Goal: Find specific page/section: Find specific page/section

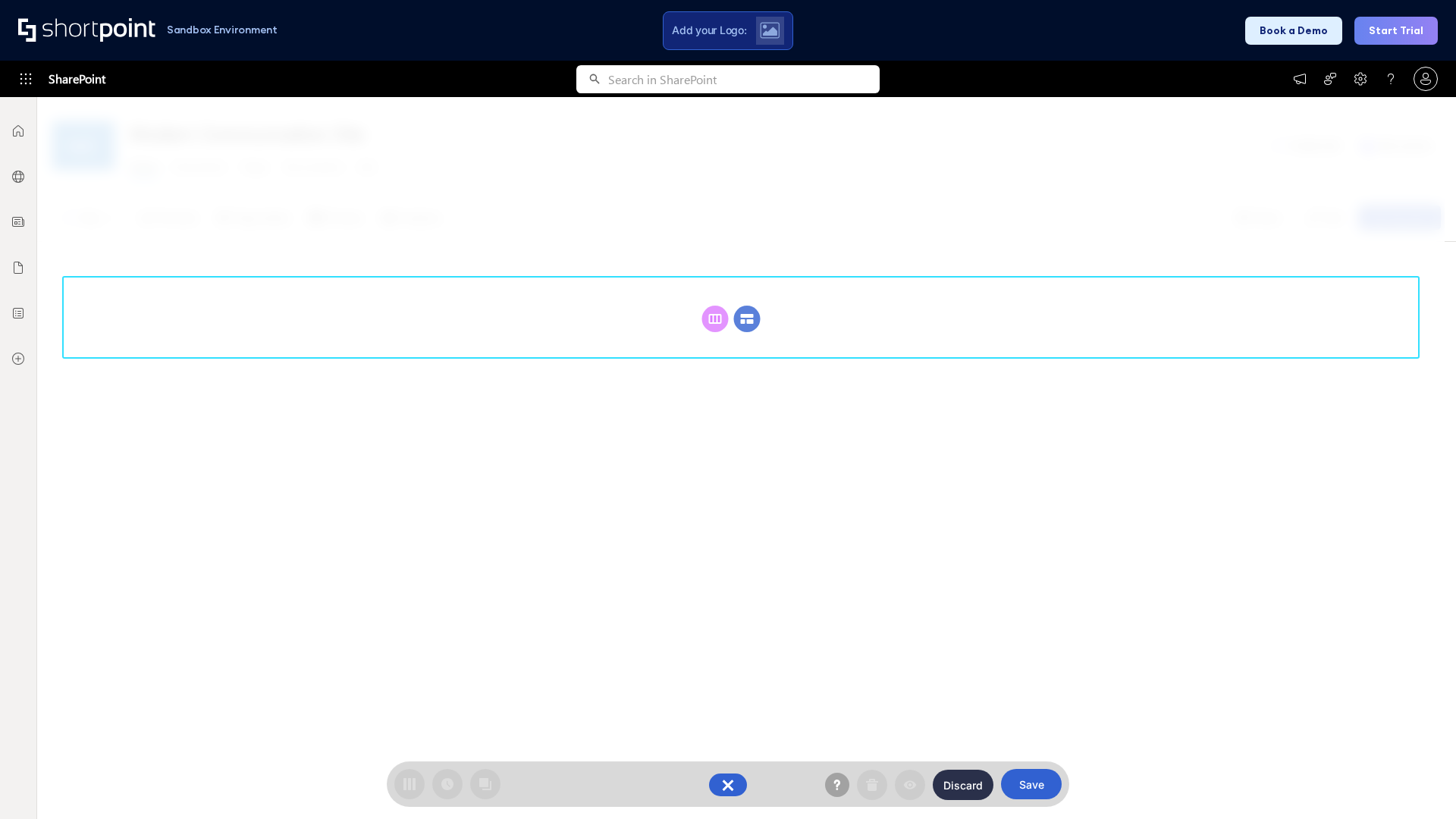
scroll to position [208, 0]
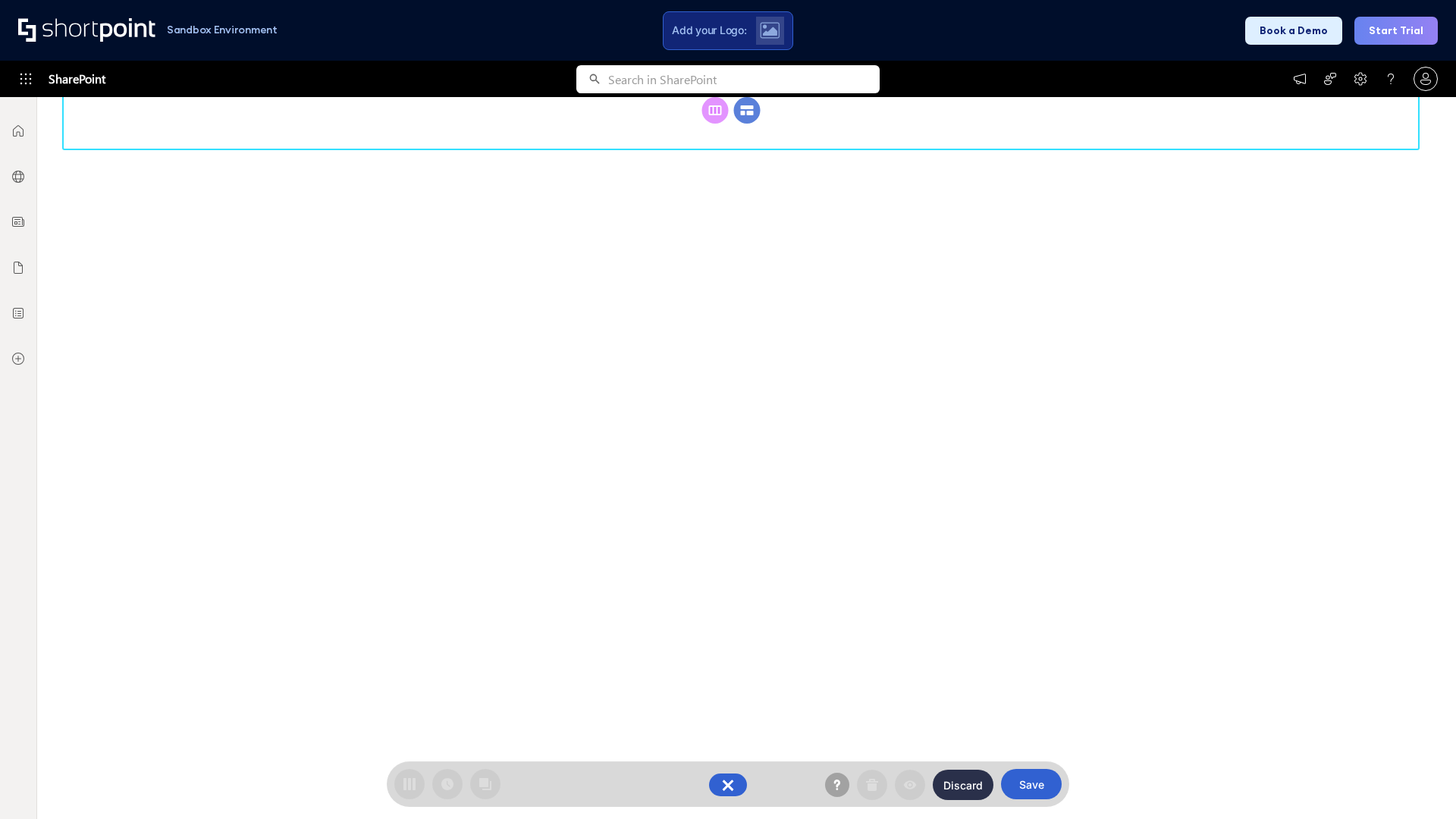
click at [747, 124] on circle at bounding box center [747, 110] width 27 height 27
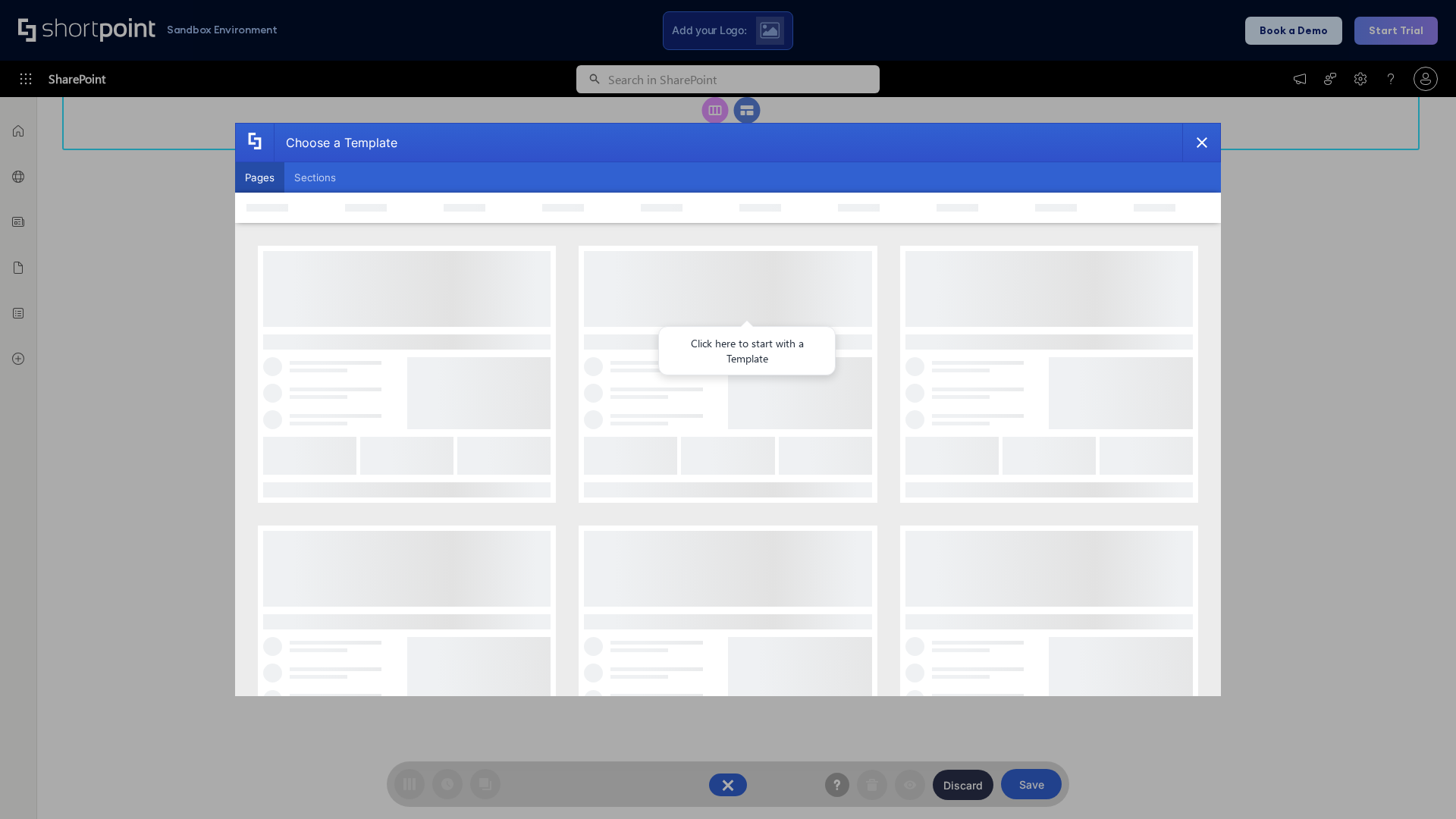
scroll to position [0, 0]
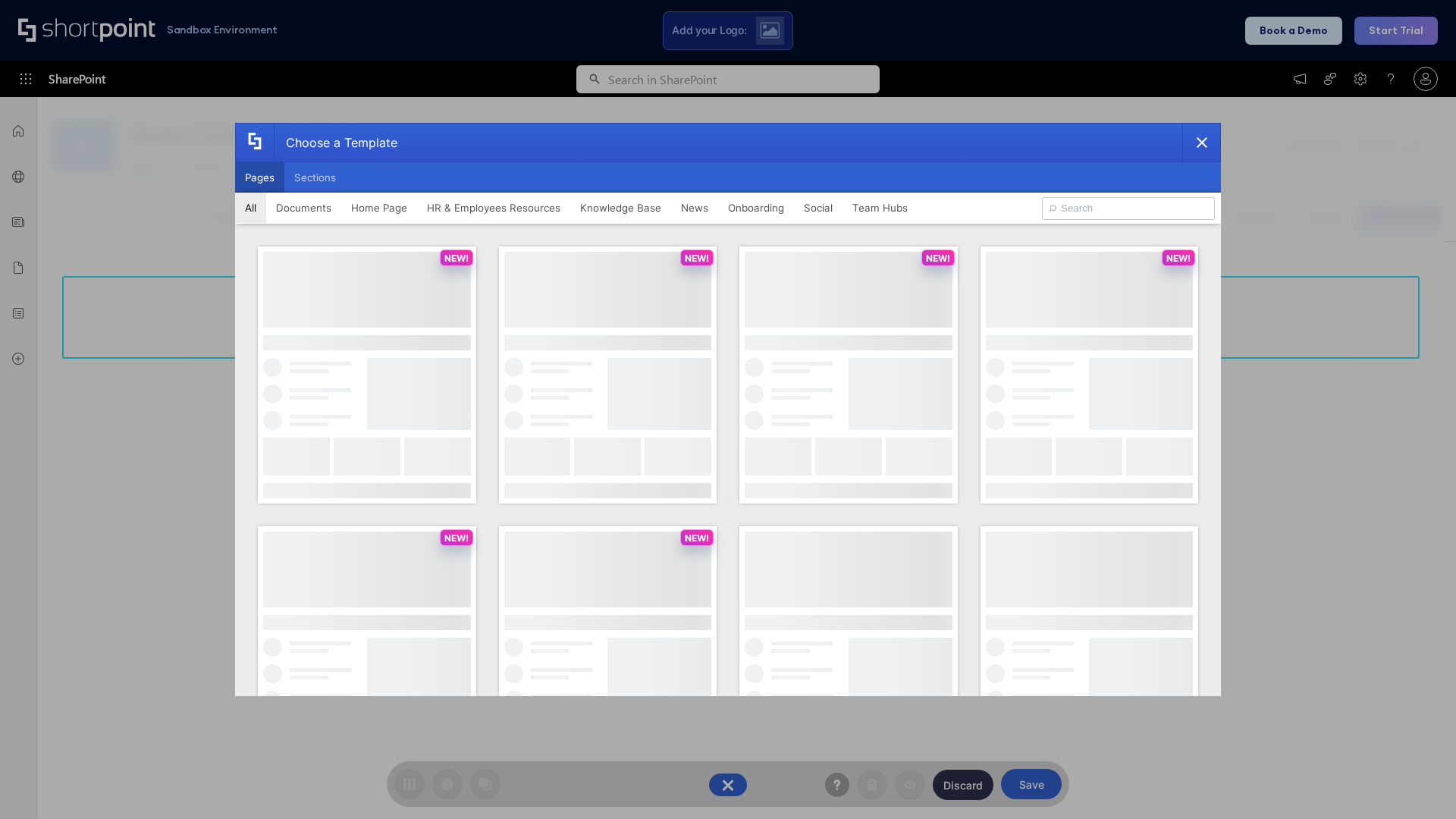
click at [259, 178] on button "Pages" at bounding box center [259, 178] width 49 height 31
type input "HR 1"
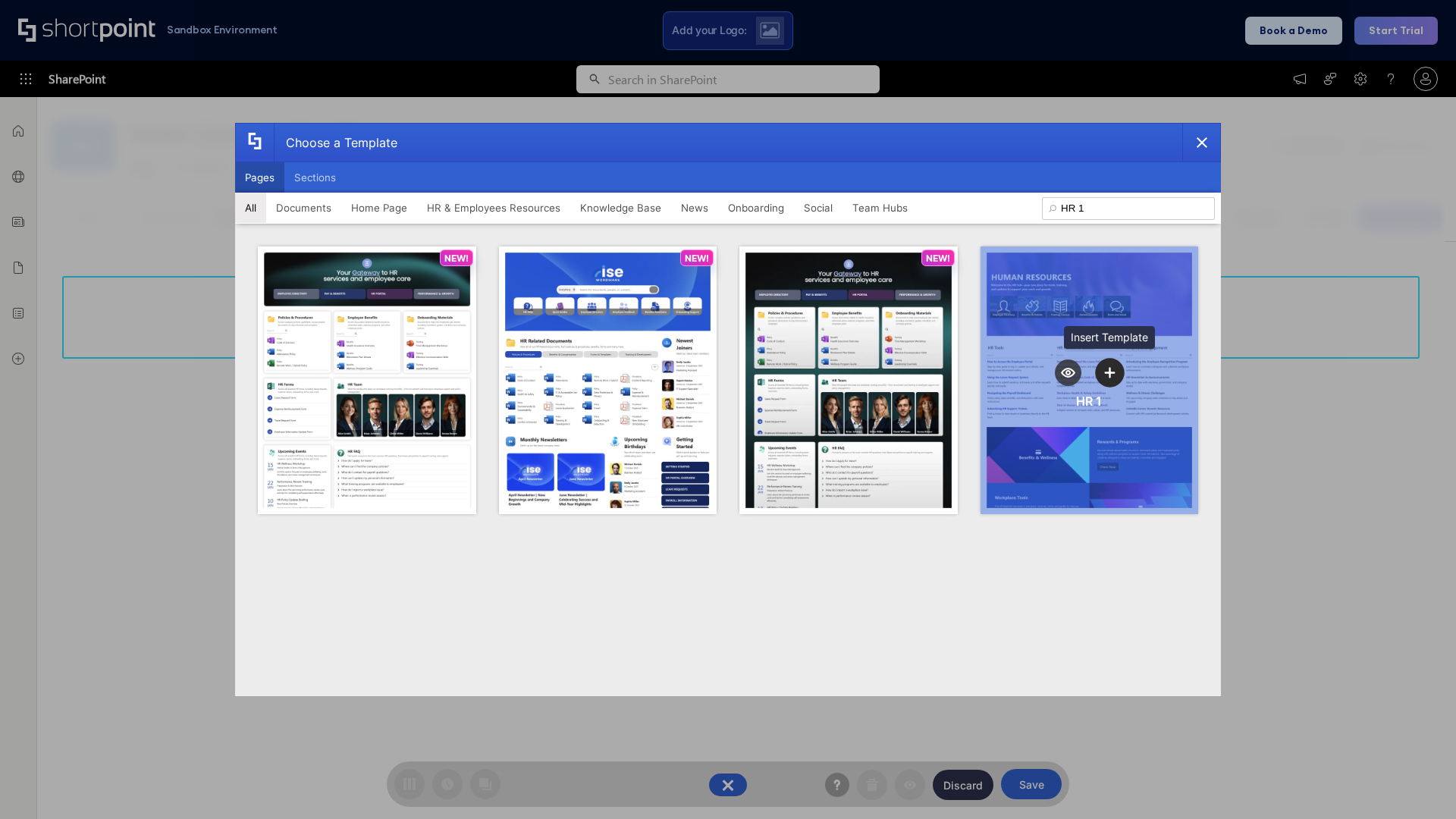
click at [1109, 372] on icon "template selector" at bounding box center [1109, 372] width 10 height 10
